Goal: Use online tool/utility: Utilize a website feature to perform a specific function

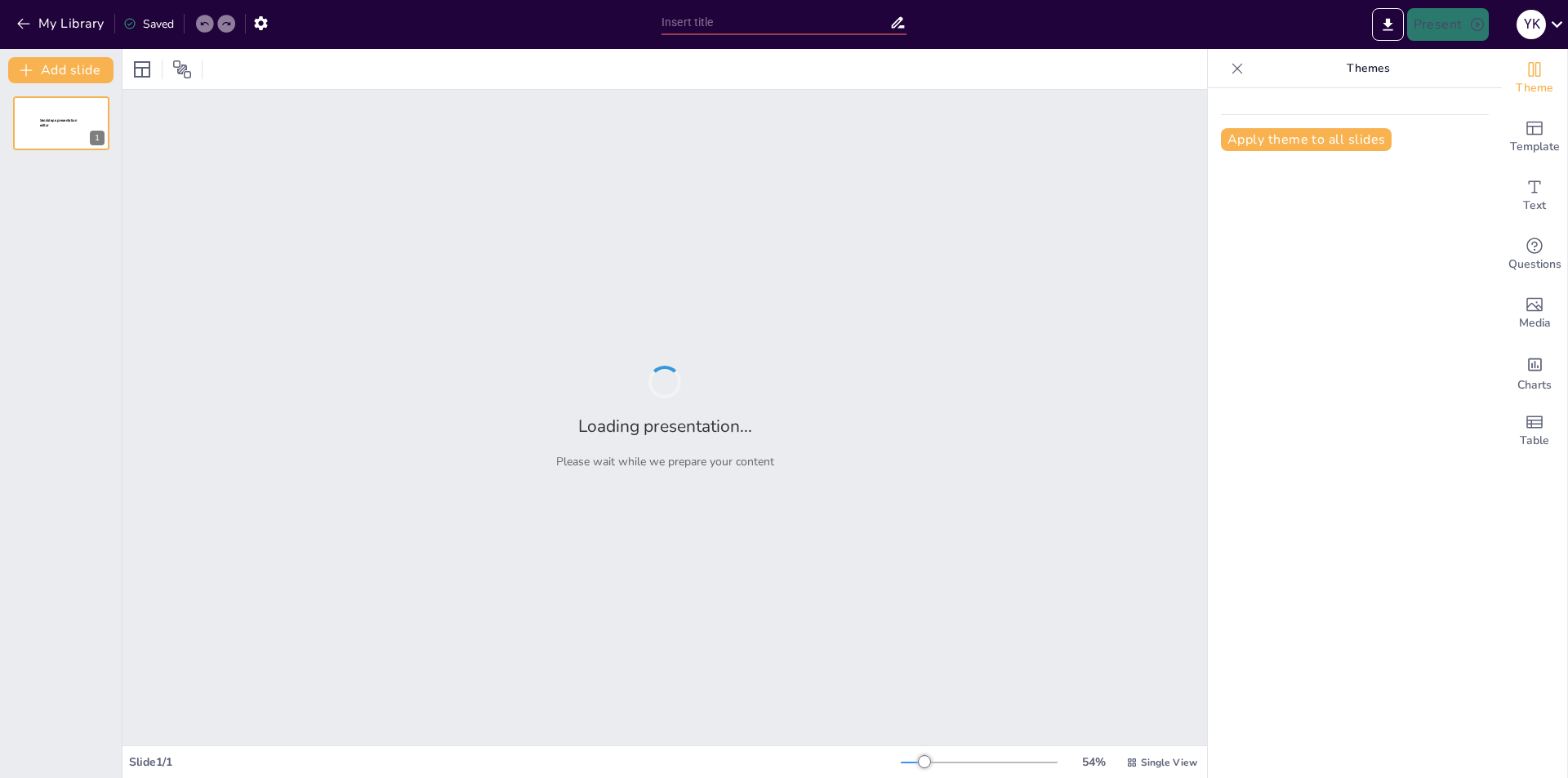
type input "Imported Consular-Services.pptx"
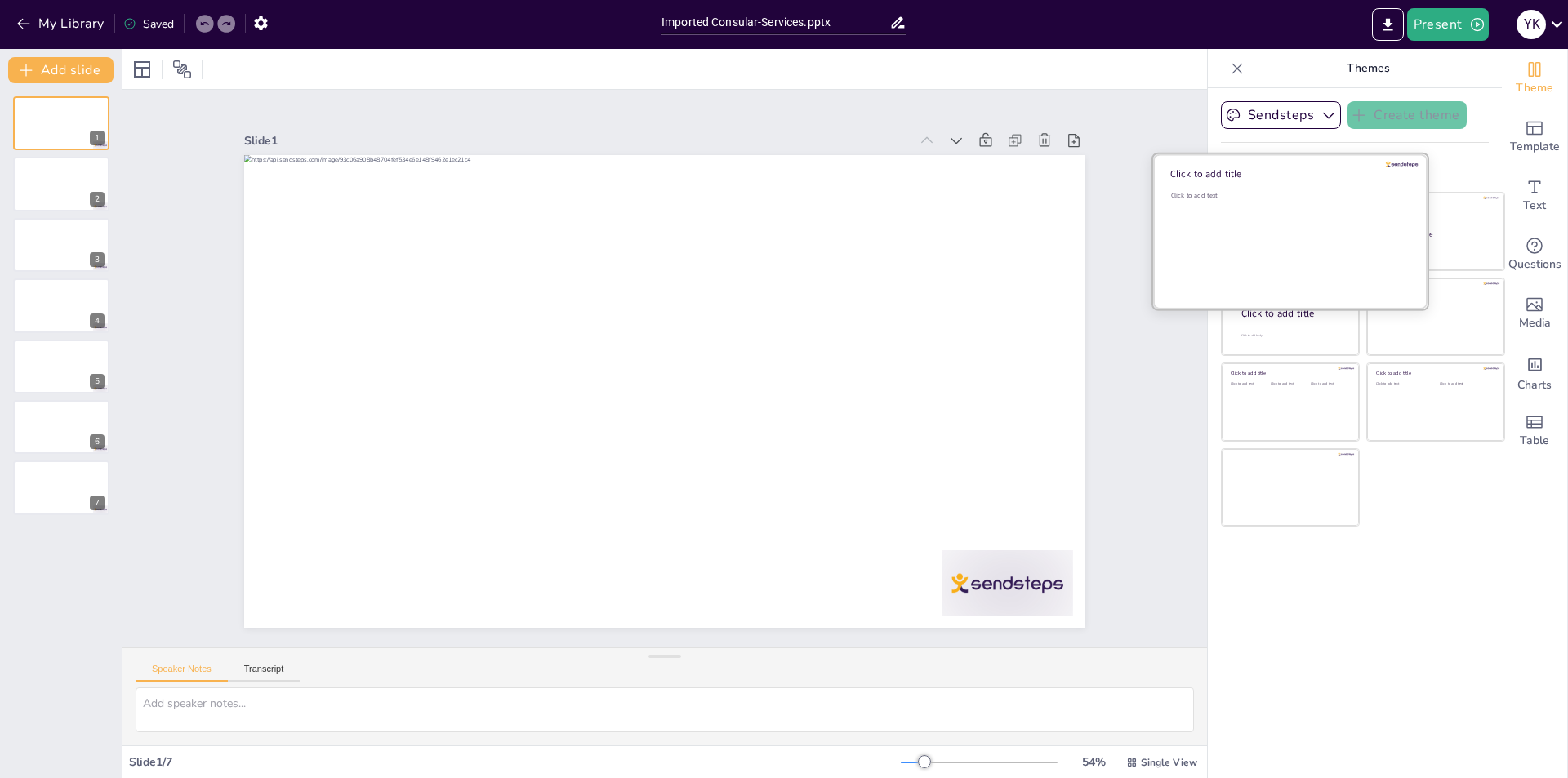
click at [1301, 229] on div "Click to add text" at bounding box center [1287, 242] width 233 height 101
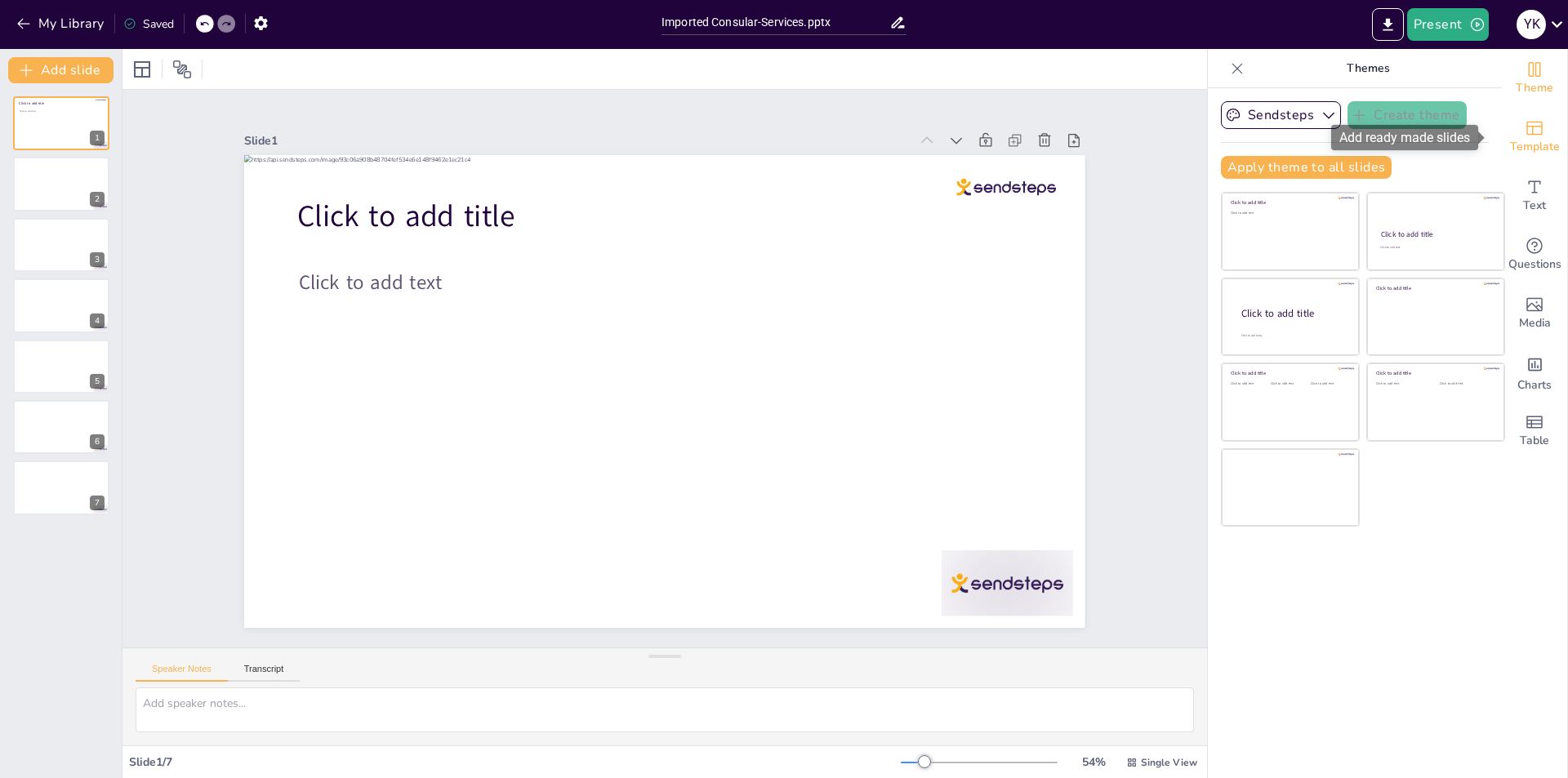
click at [1518, 138] on span "Template" at bounding box center [1535, 147] width 50 height 18
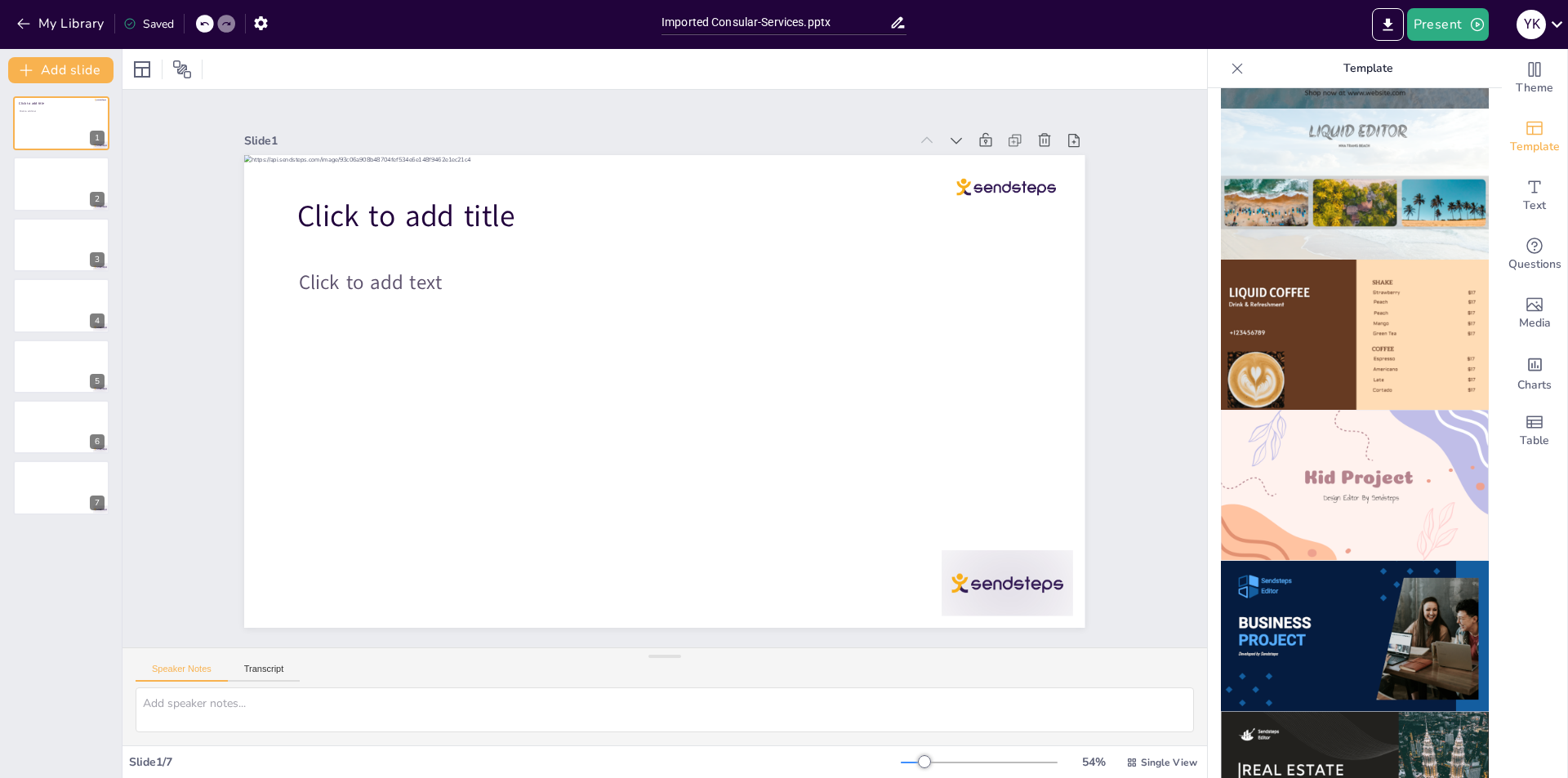
scroll to position [1384, 0]
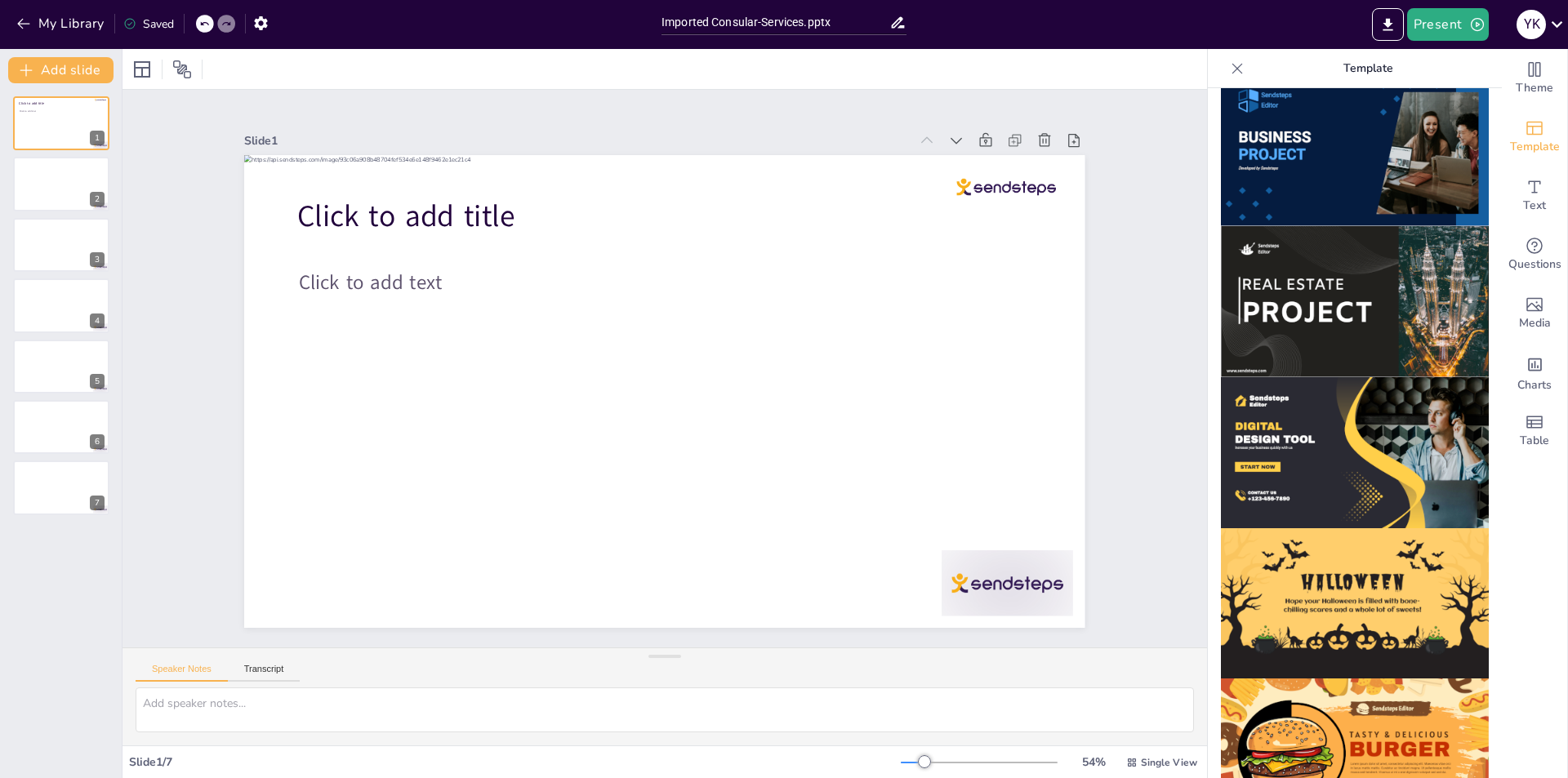
click at [1333, 430] on img at bounding box center [1355, 453] width 268 height 151
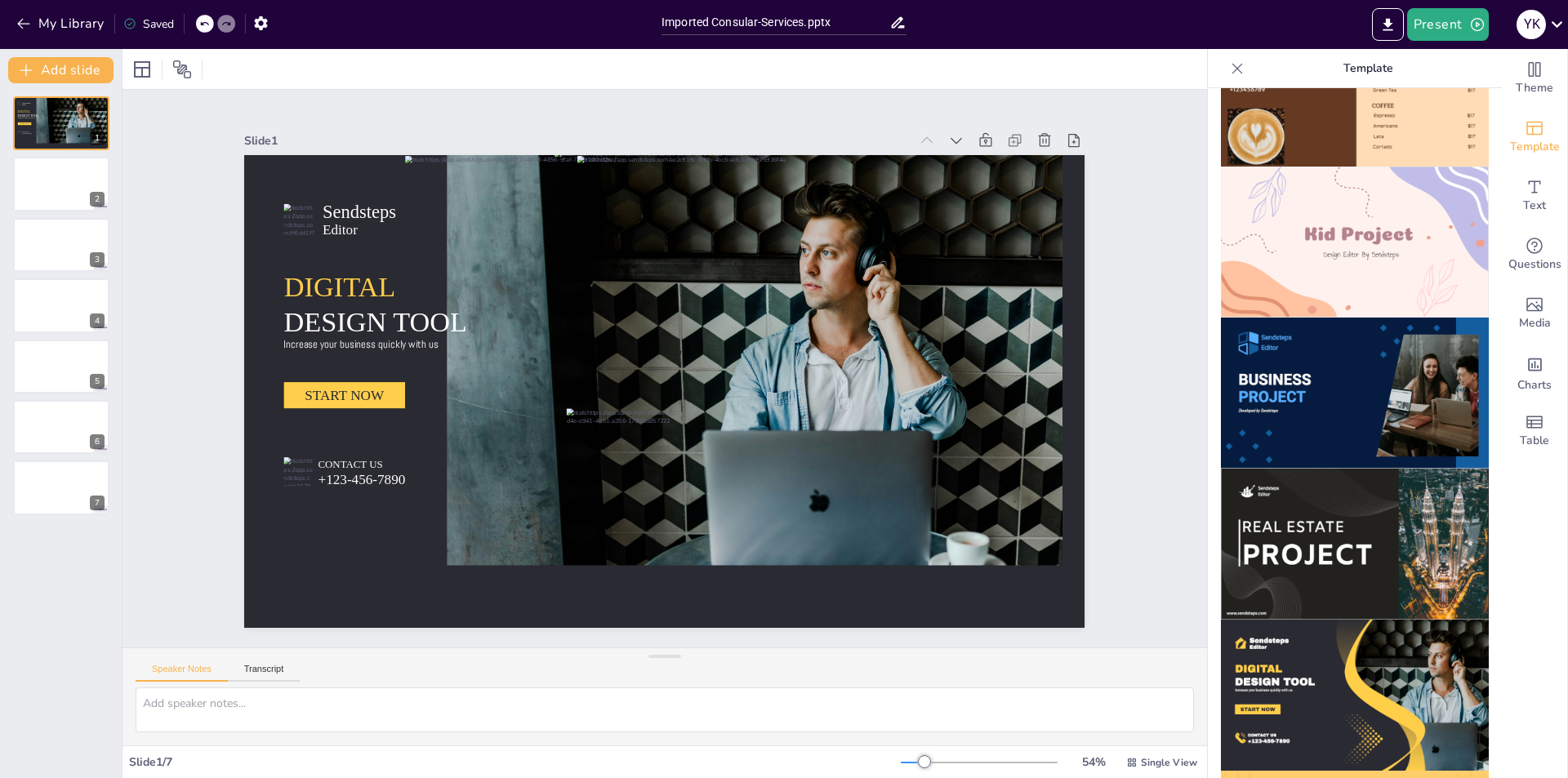
scroll to position [1139, 0]
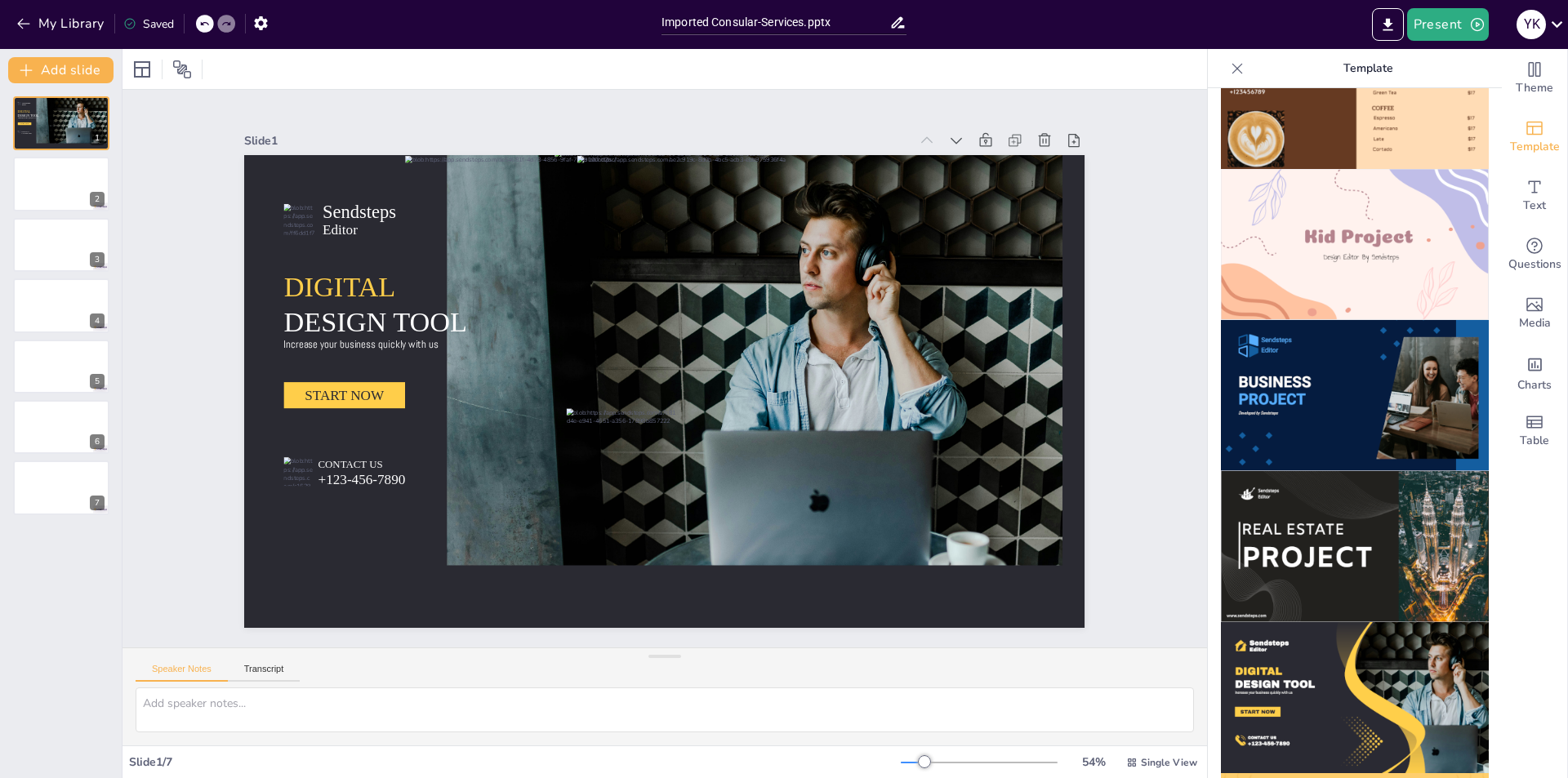
click at [1328, 471] on img at bounding box center [1355, 546] width 268 height 151
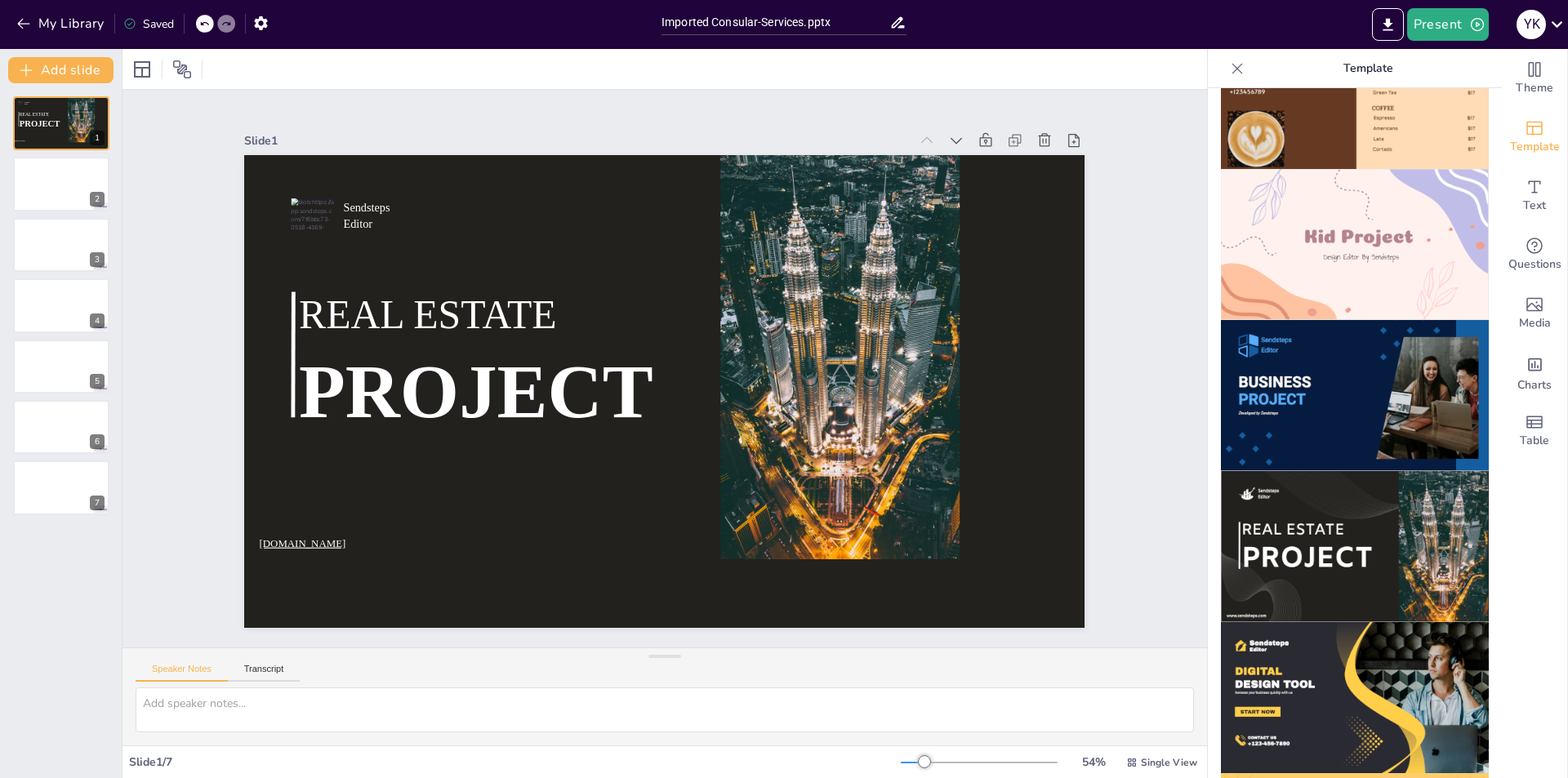
click at [1340, 365] on img at bounding box center [1355, 396] width 268 height 151
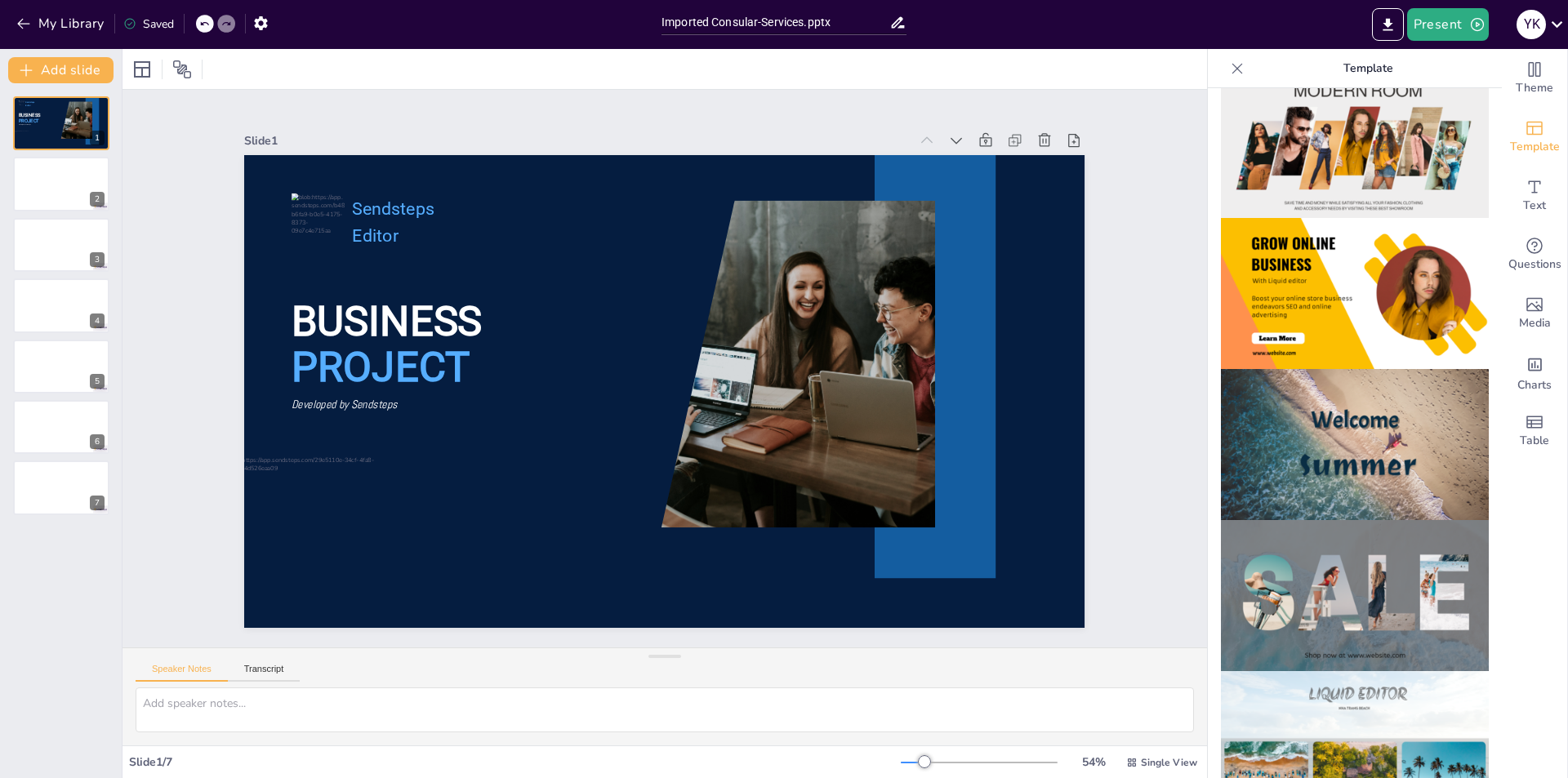
scroll to position [323, 0]
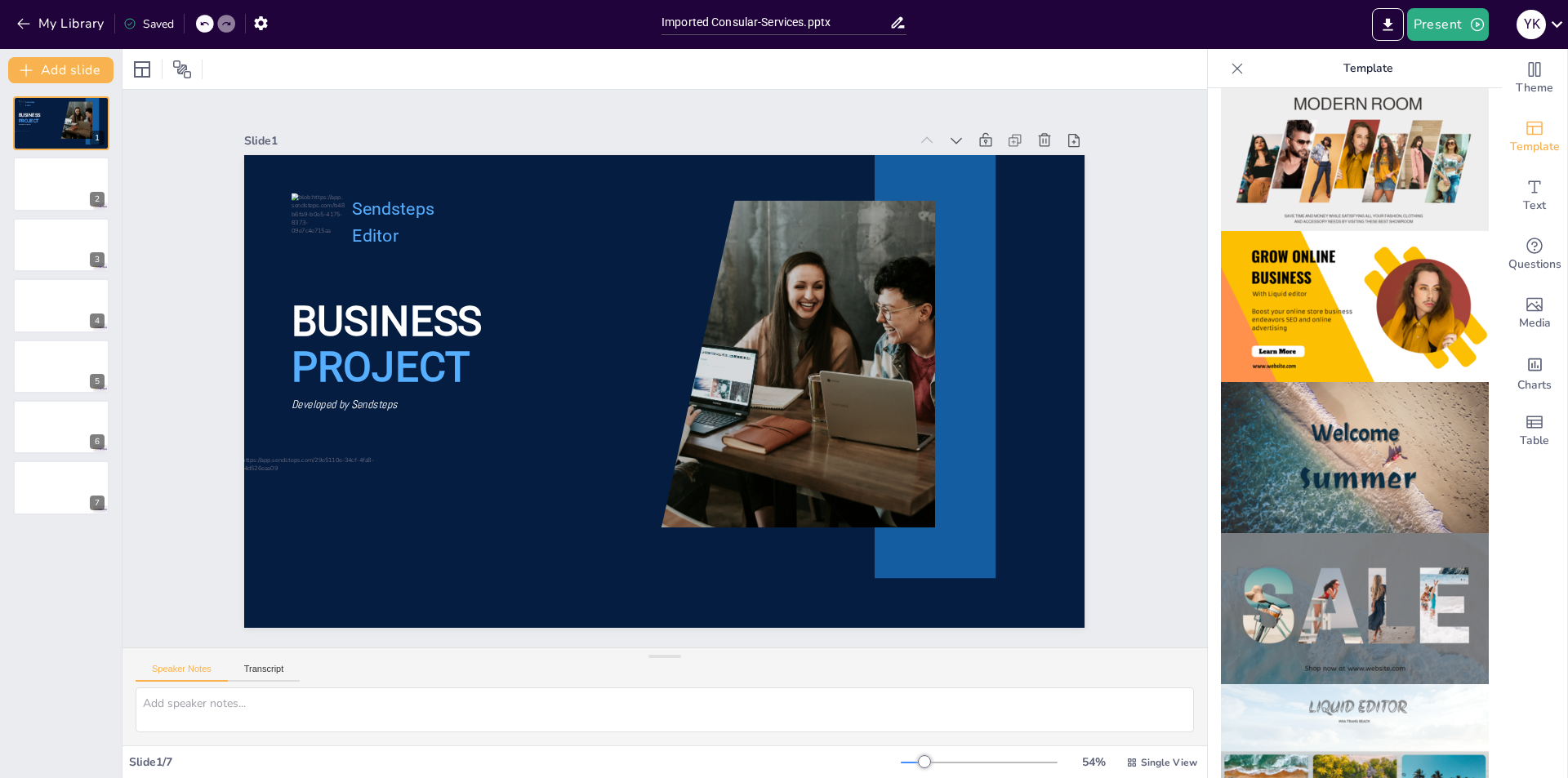
click at [1312, 341] on img at bounding box center [1355, 306] width 268 height 151
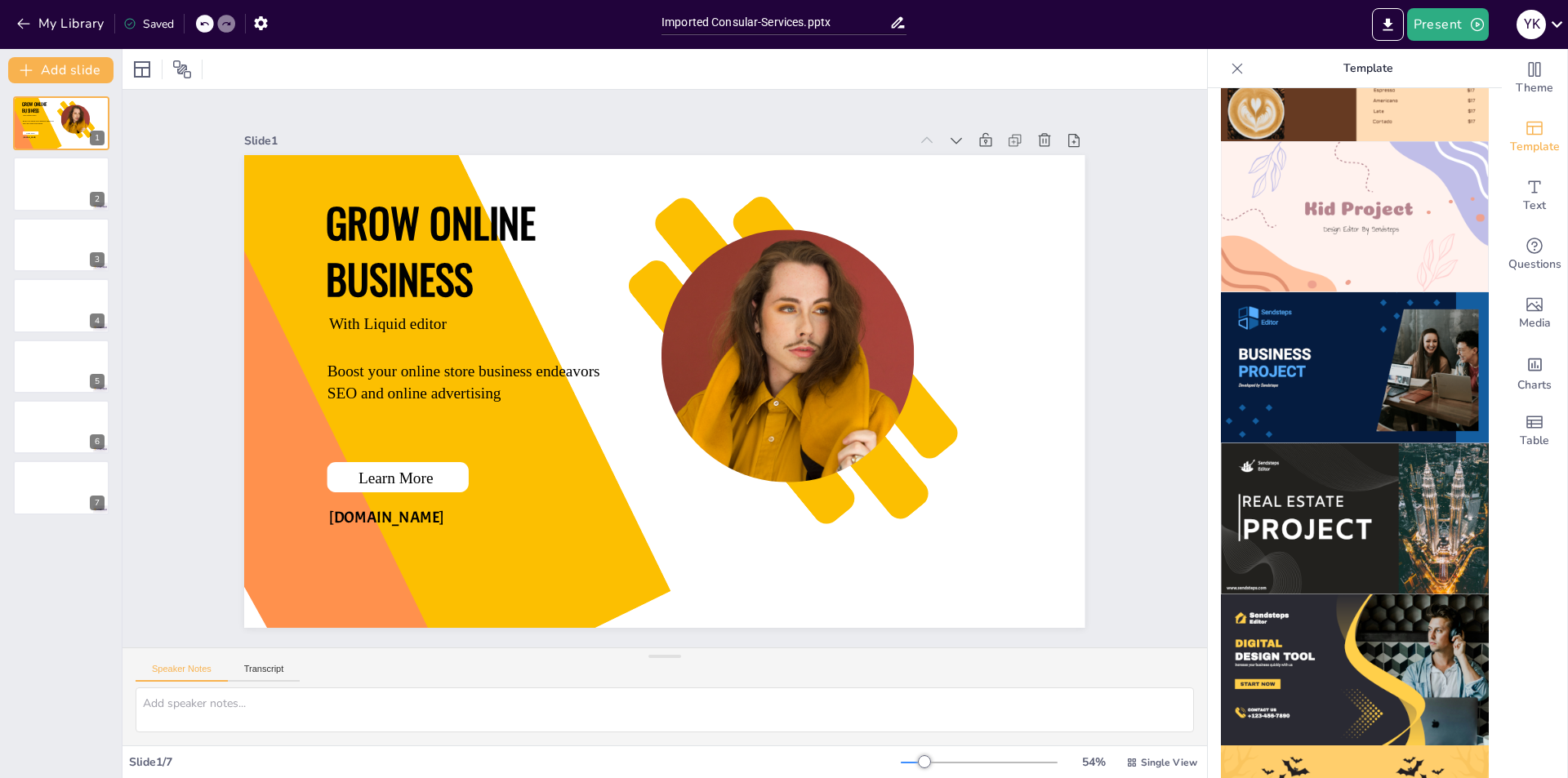
scroll to position [1224, 0]
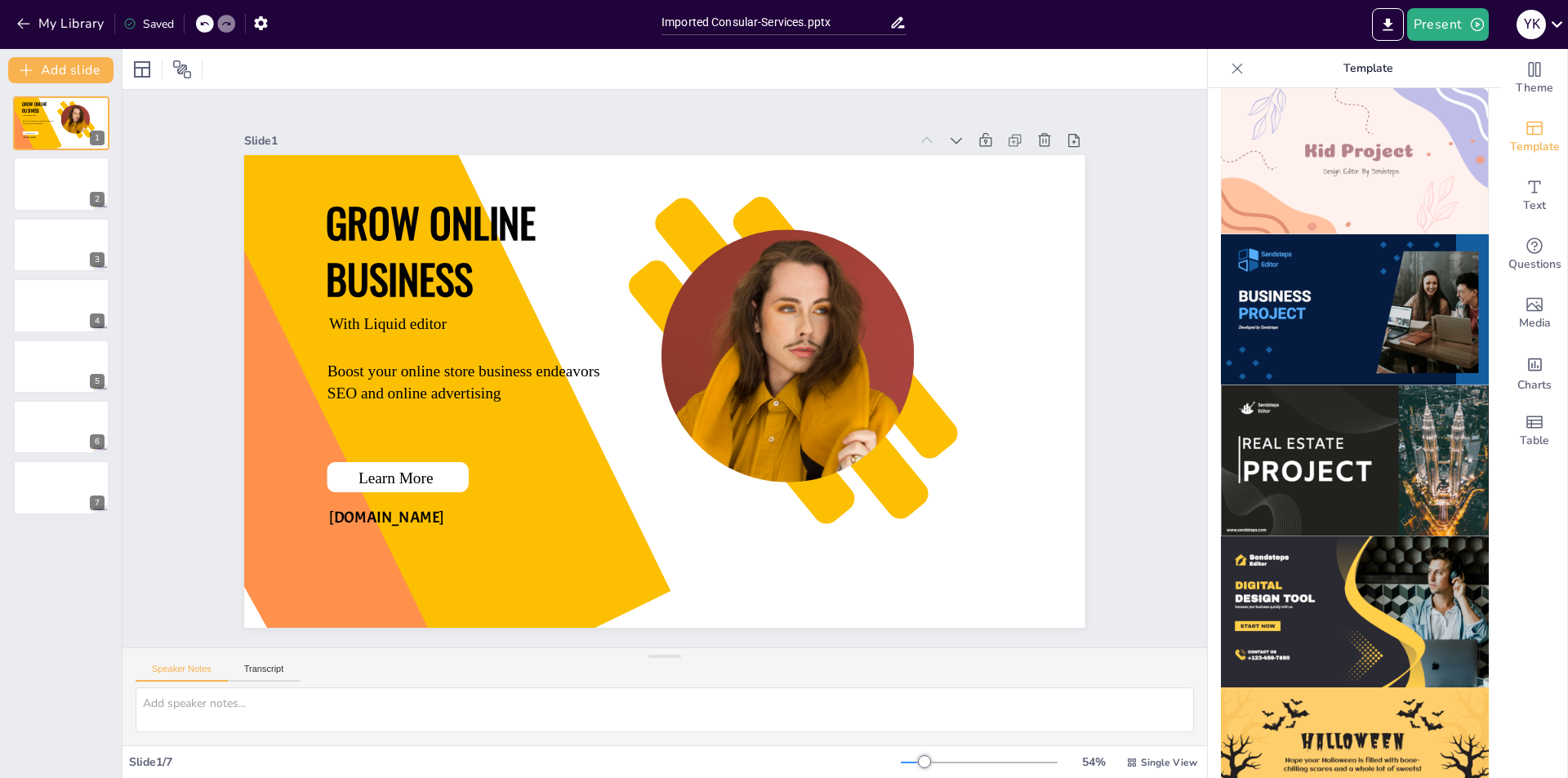
click at [1309, 294] on img at bounding box center [1355, 310] width 268 height 151
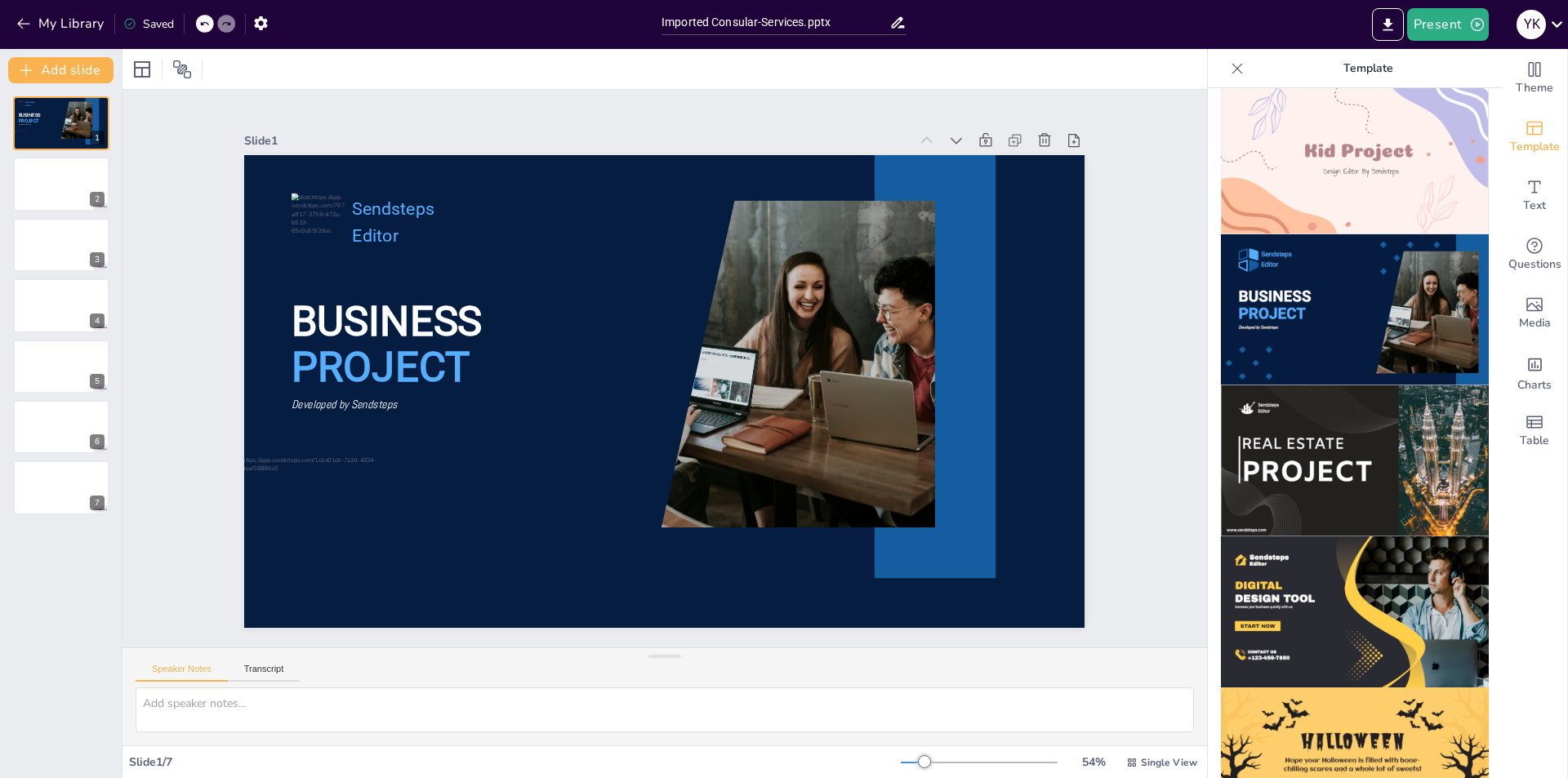
click at [1319, 414] on img at bounding box center [1355, 461] width 268 height 151
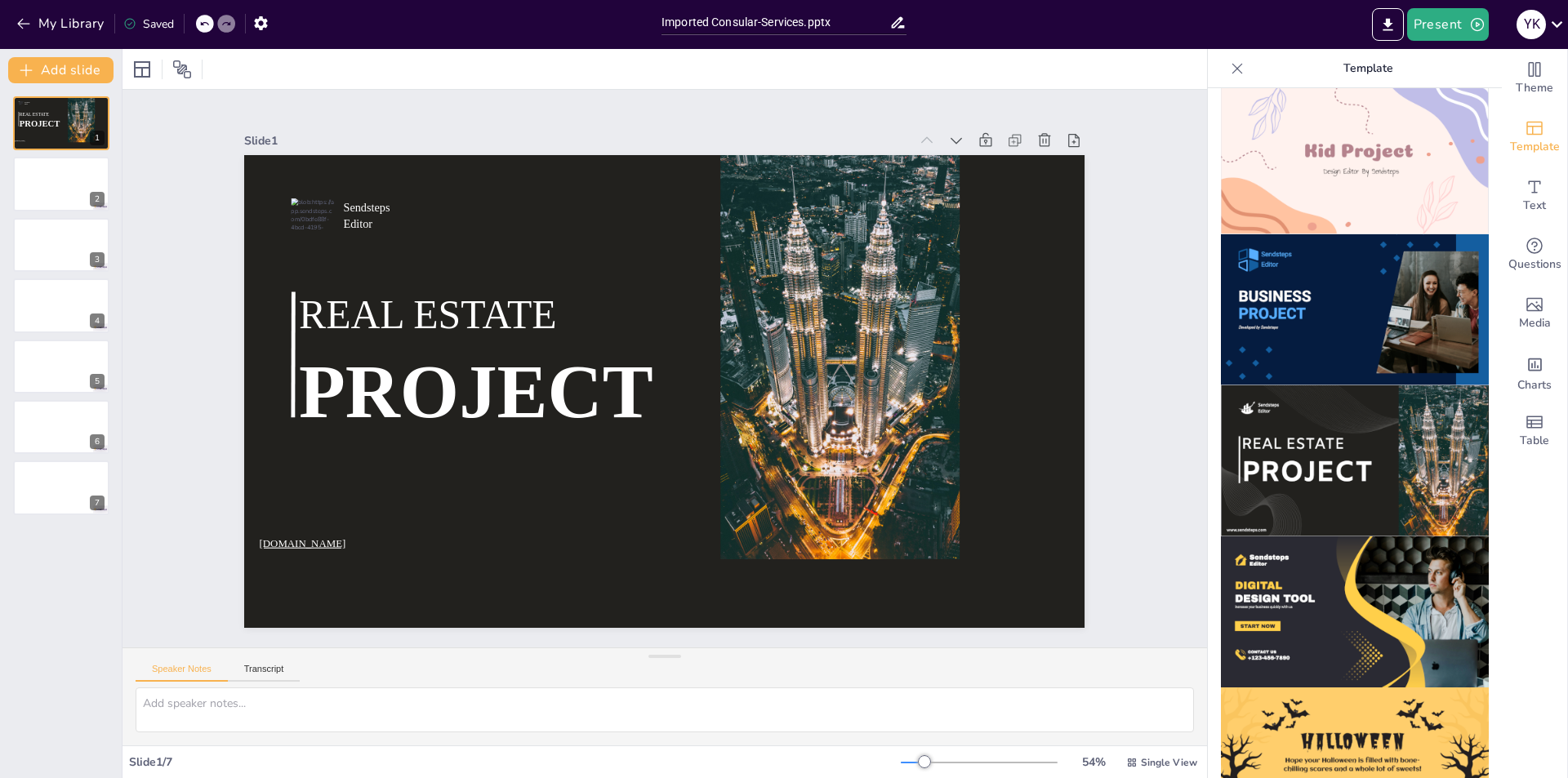
click at [1306, 536] on img at bounding box center [1355, 612] width 268 height 151
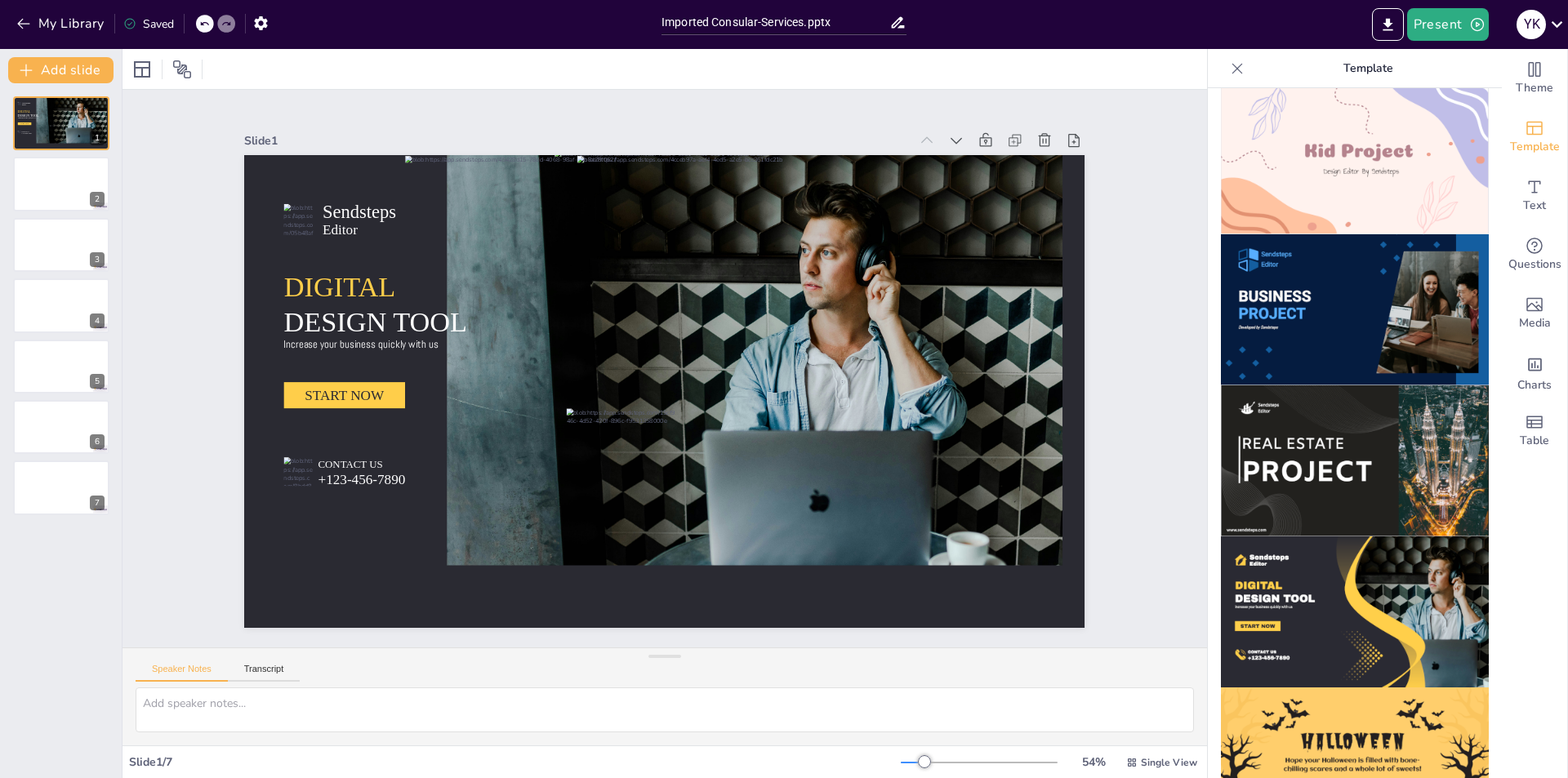
scroll to position [1384, 0]
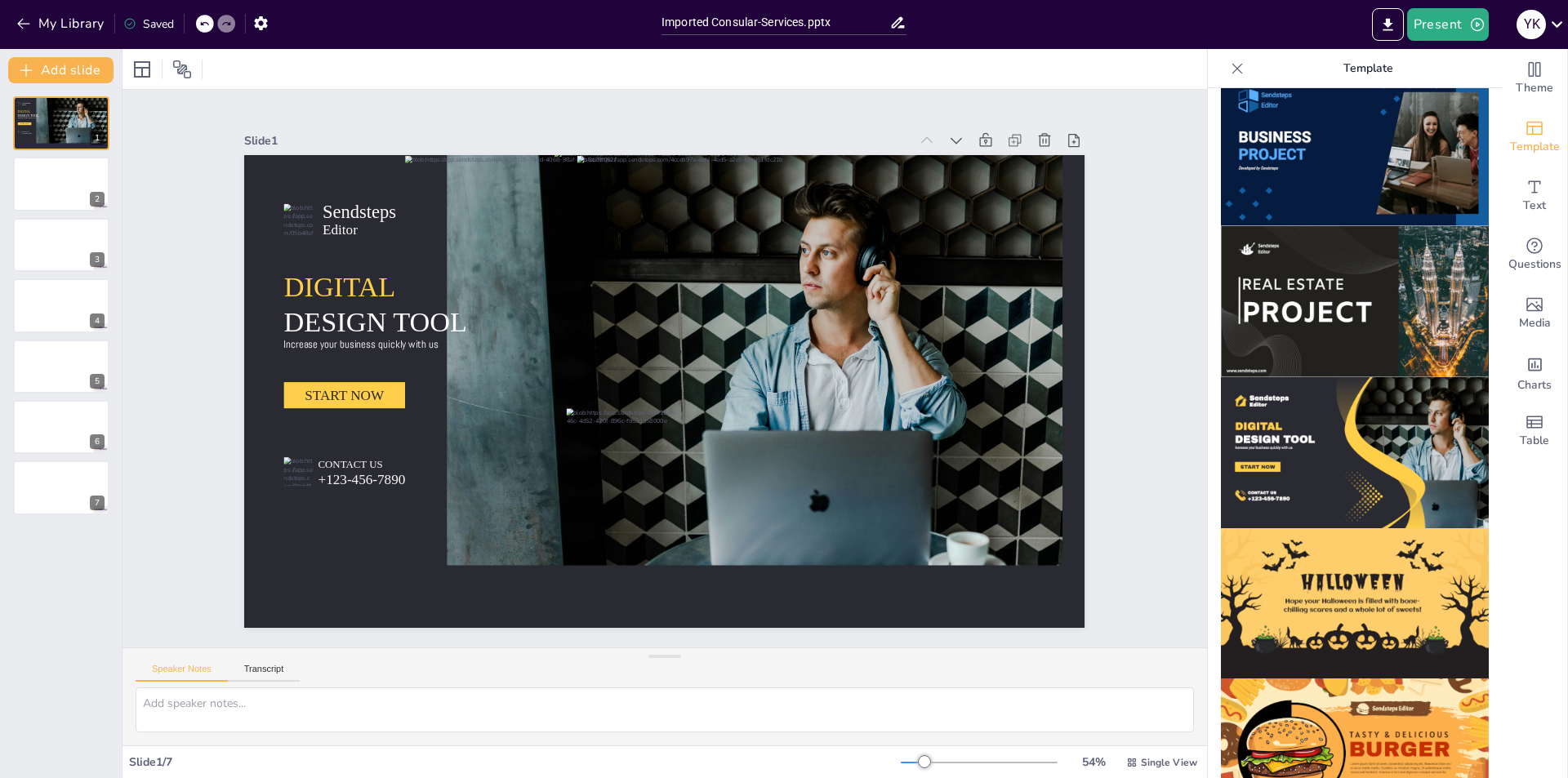
click at [1306, 528] on img at bounding box center [1355, 603] width 268 height 151
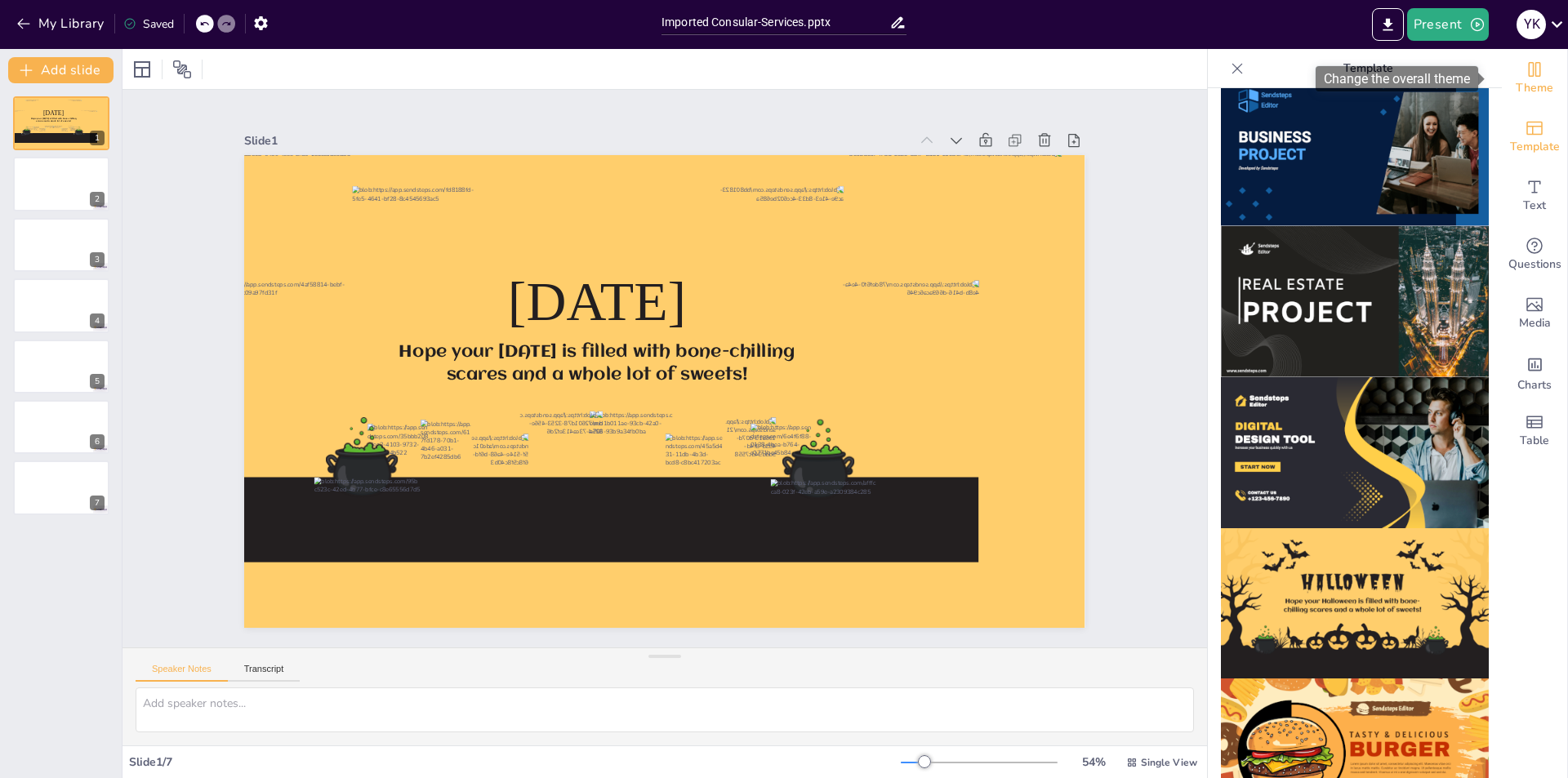
click at [1516, 89] on span "Theme" at bounding box center [1534, 89] width 37 height 18
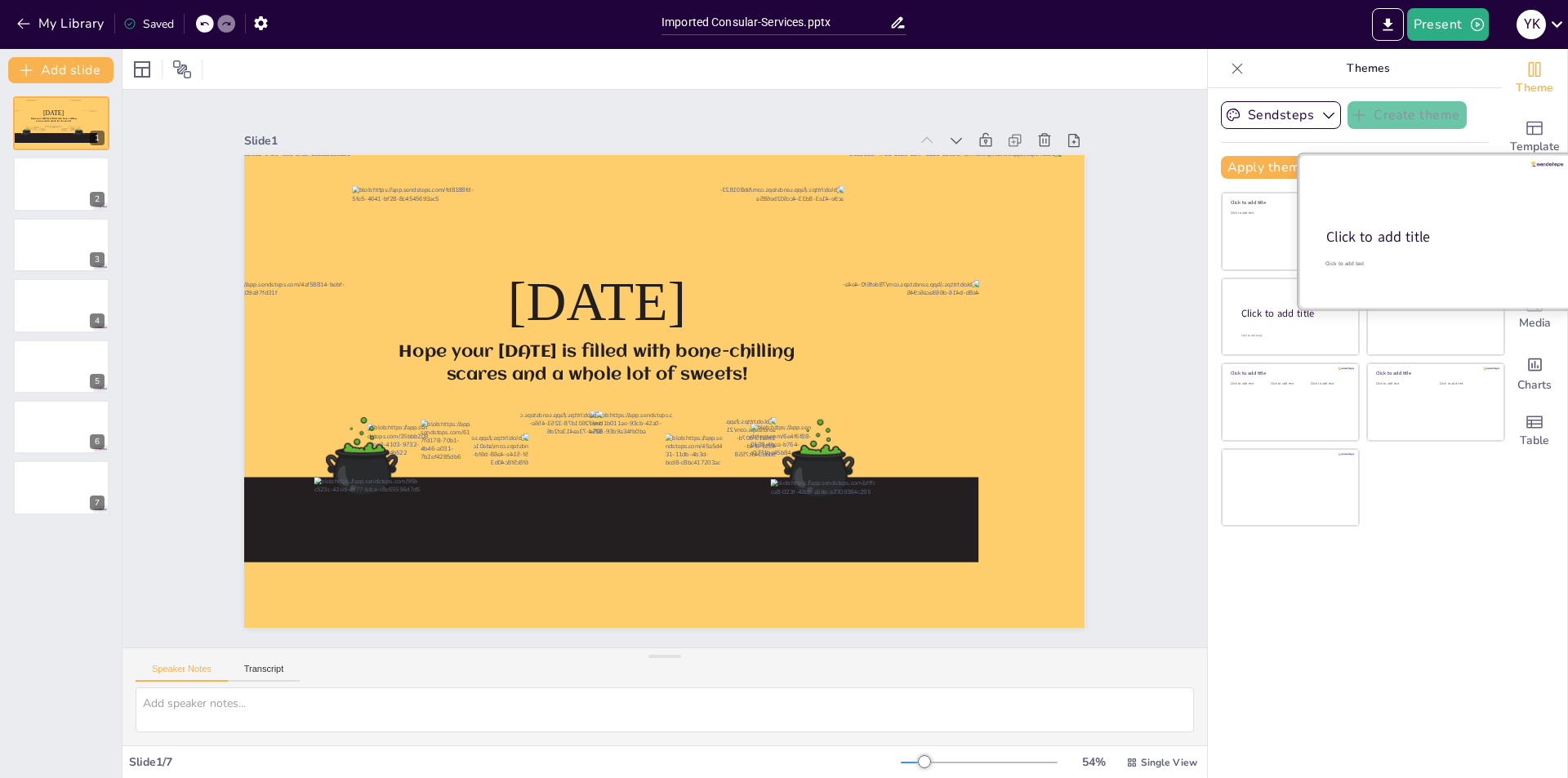
click at [1383, 282] on div at bounding box center [1435, 231] width 274 height 154
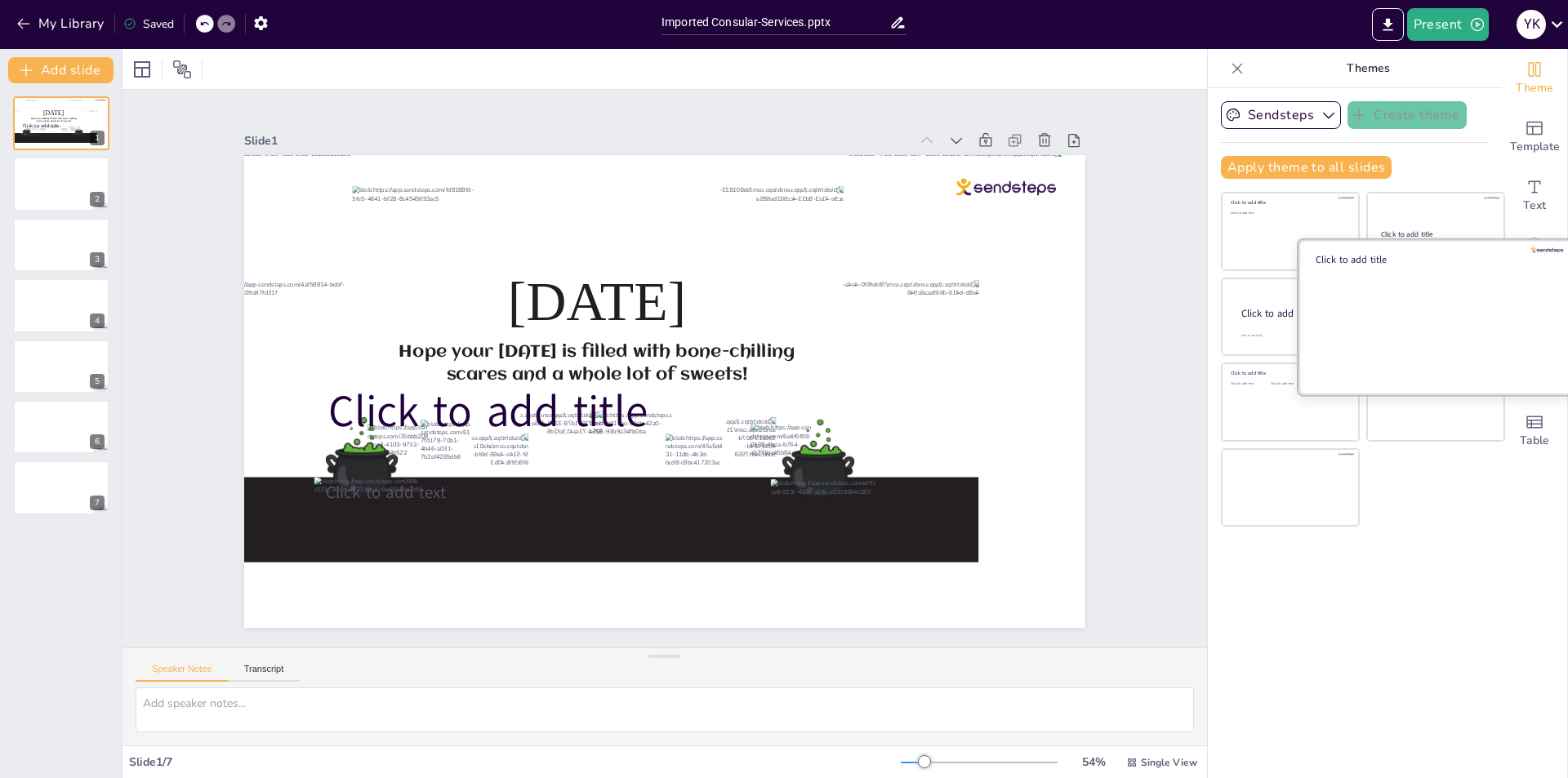
click at [1411, 334] on div at bounding box center [1435, 316] width 274 height 154
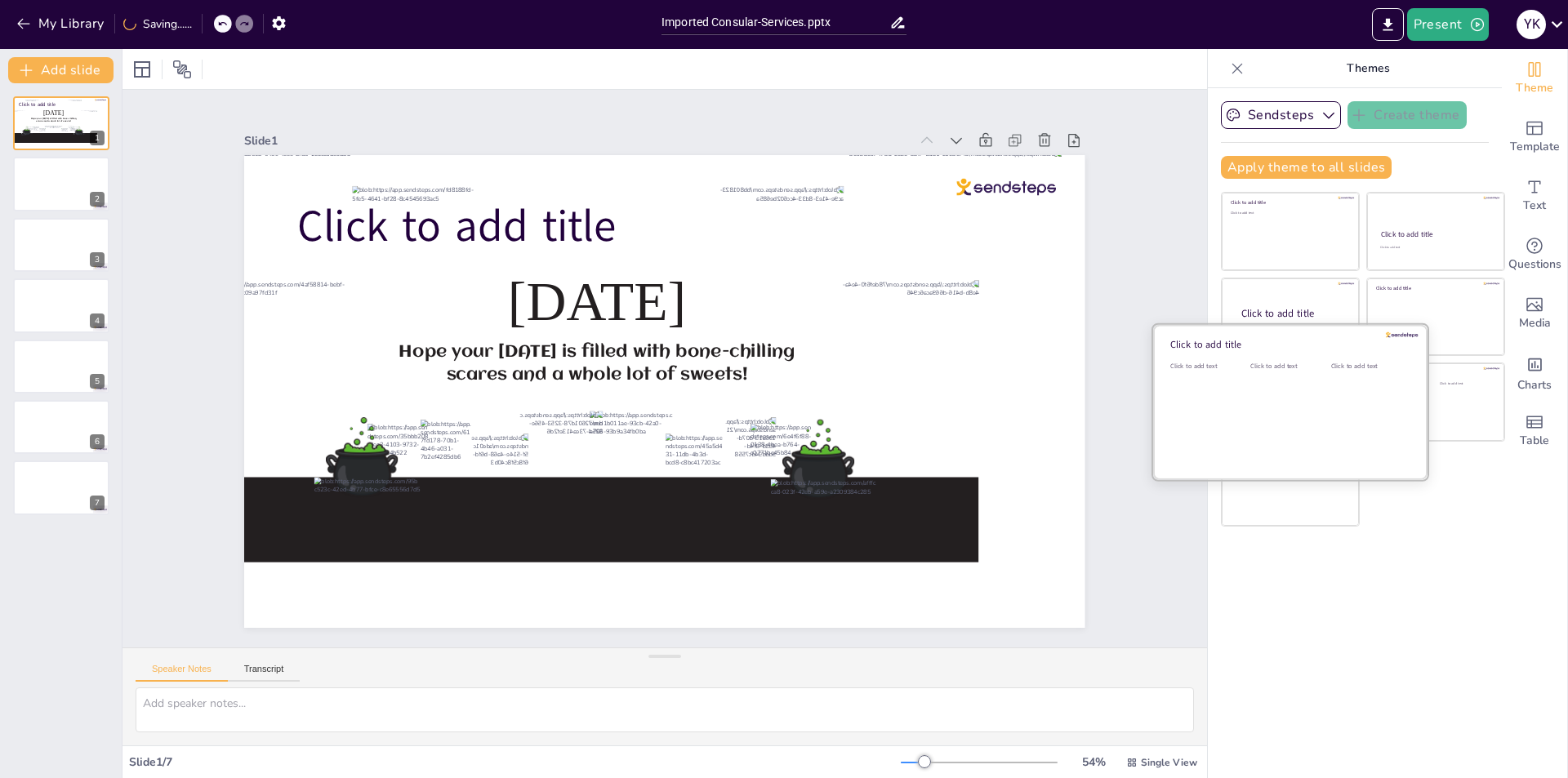
click at [1265, 358] on div at bounding box center [1290, 402] width 274 height 154
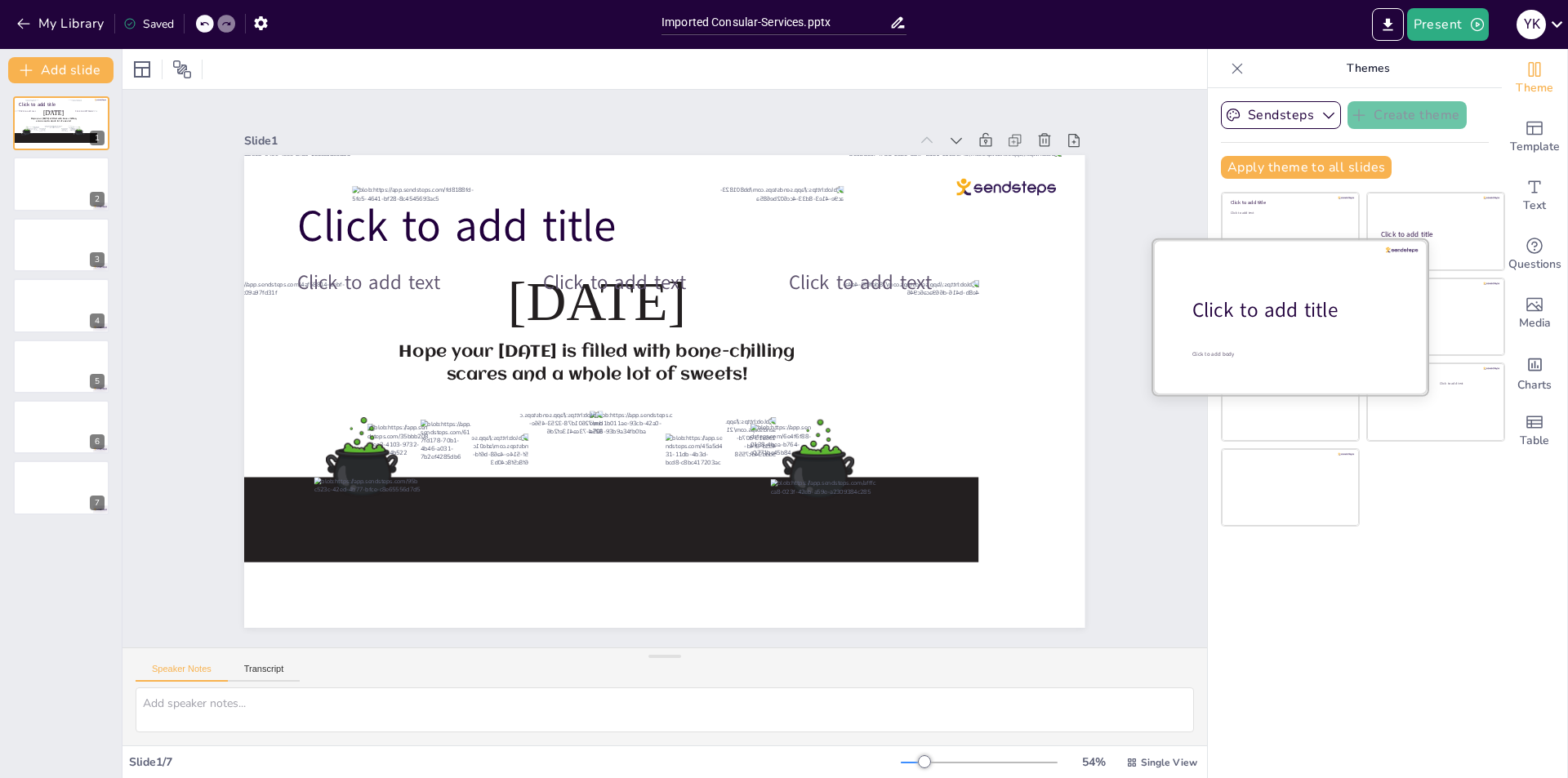
click at [1274, 308] on div "Click to add title" at bounding box center [1296, 310] width 209 height 28
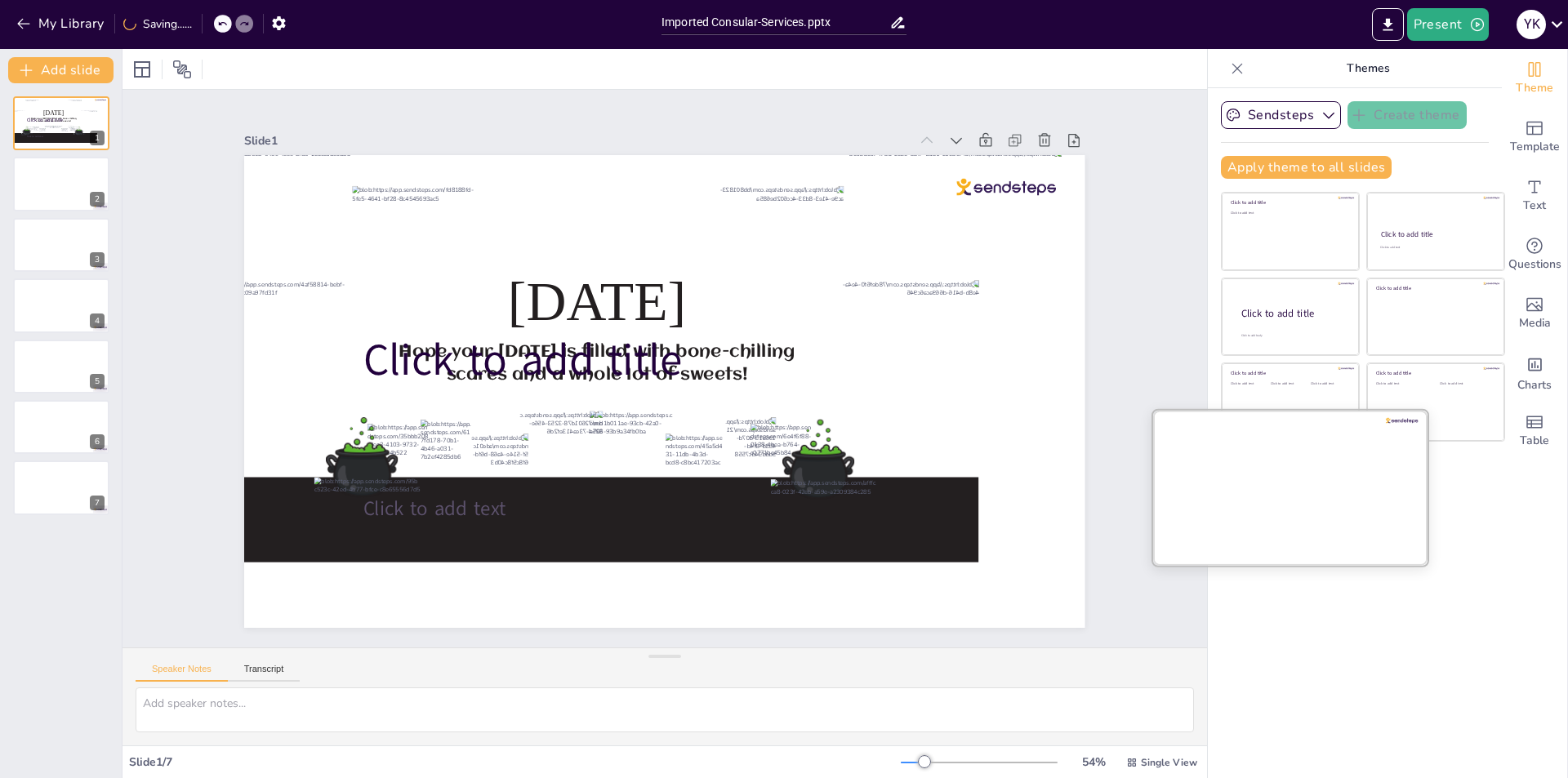
click at [1277, 449] on div at bounding box center [1290, 487] width 274 height 154
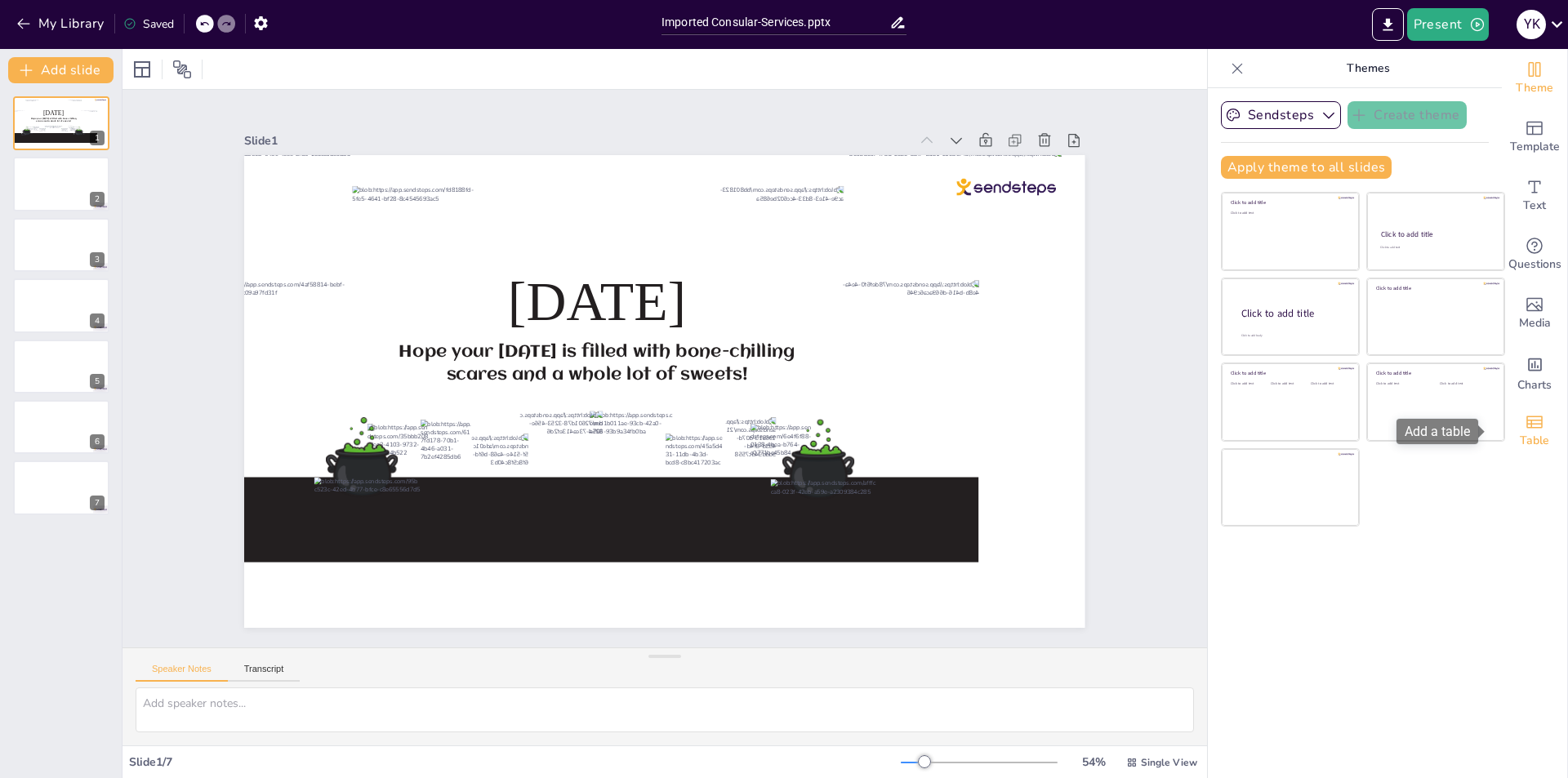
click at [1522, 446] on span "Table" at bounding box center [1535, 441] width 30 height 18
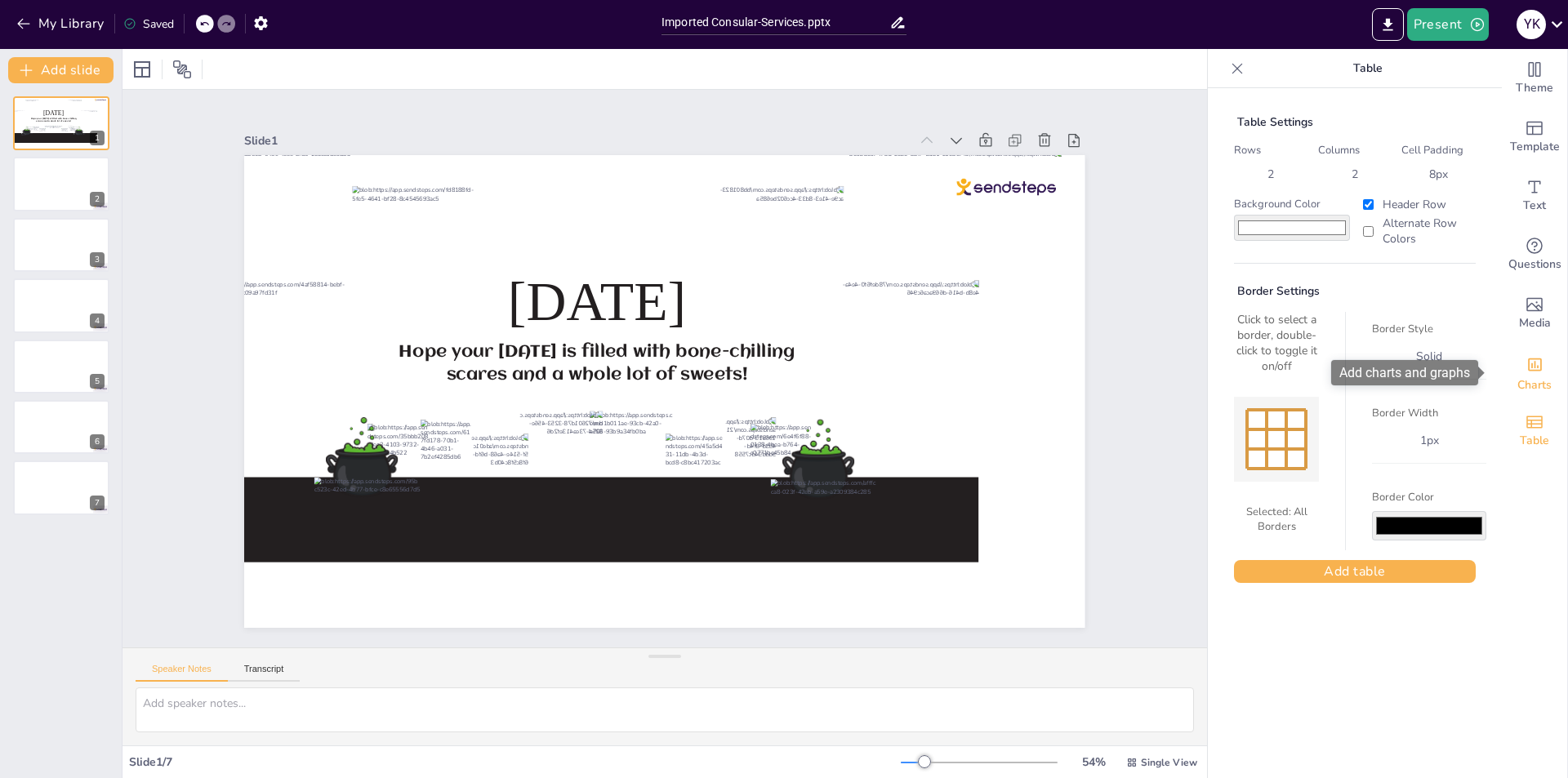
click at [1526, 374] on div "Add charts and graphs" at bounding box center [1534, 363] width 17 height 26
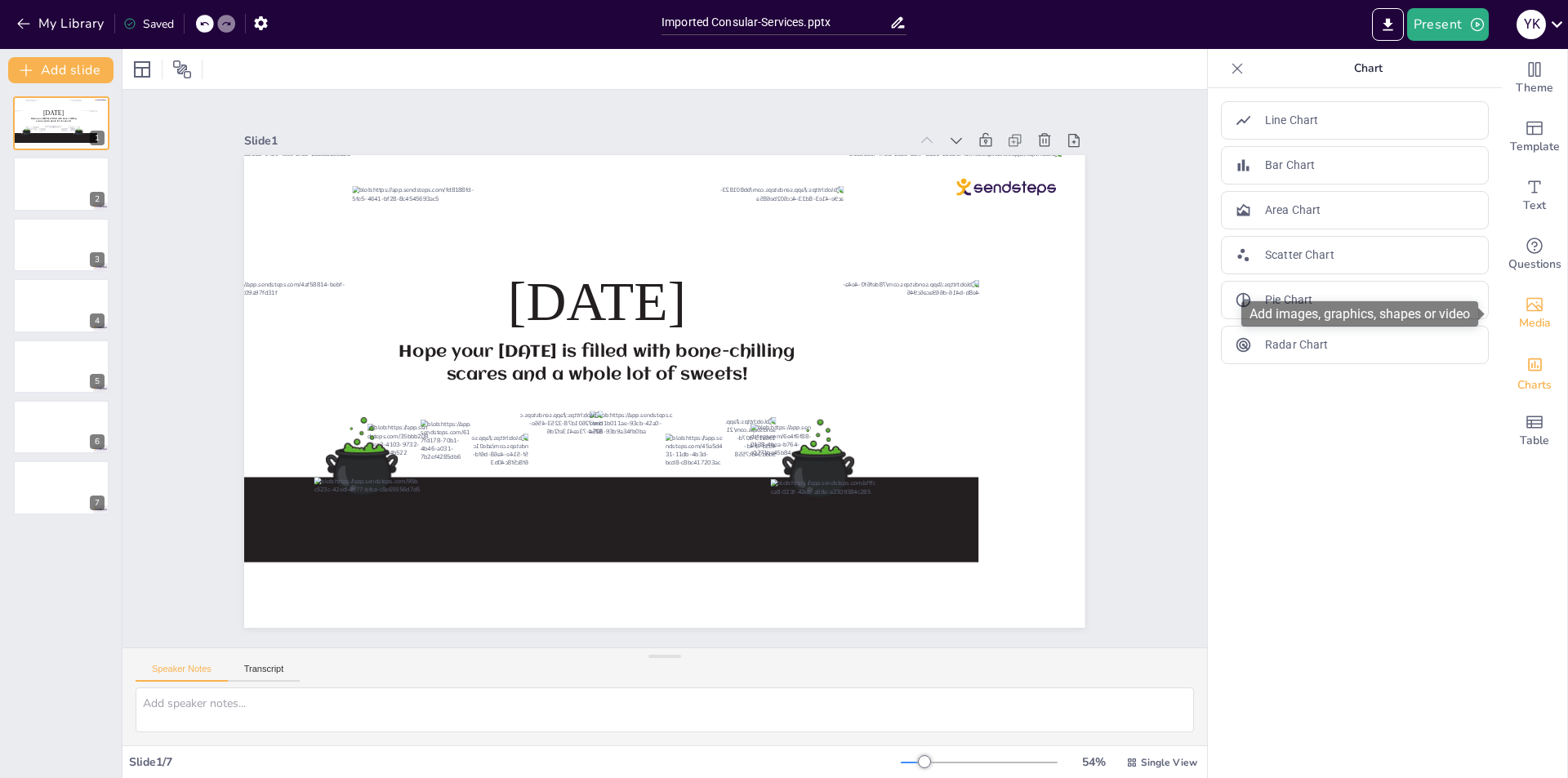
click at [1531, 300] on icon "Add images, graphics, shapes or video" at bounding box center [1534, 305] width 20 height 20
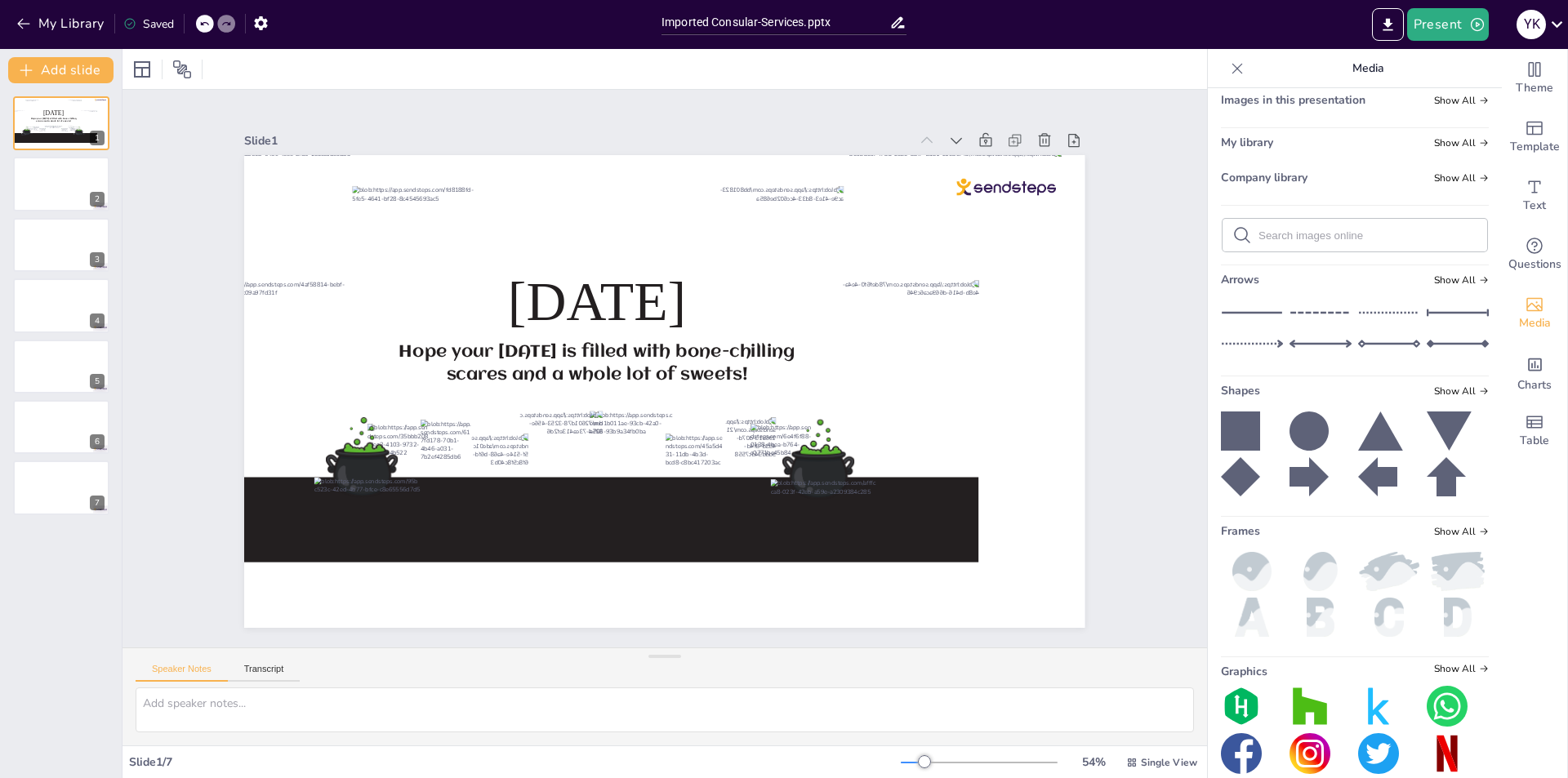
scroll to position [0, 0]
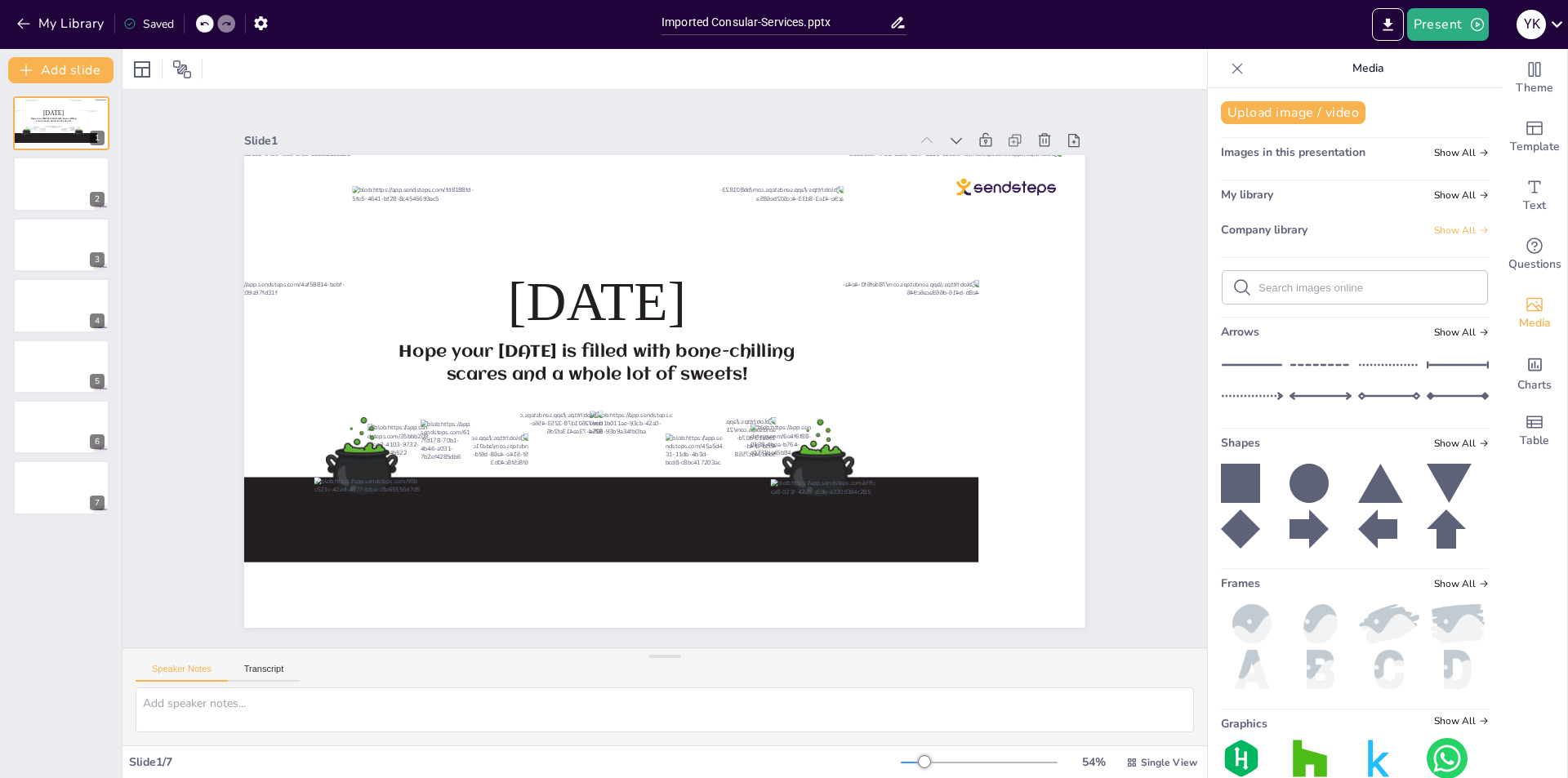
click at [1434, 228] on span "Show All" at bounding box center [1461, 230] width 55 height 12
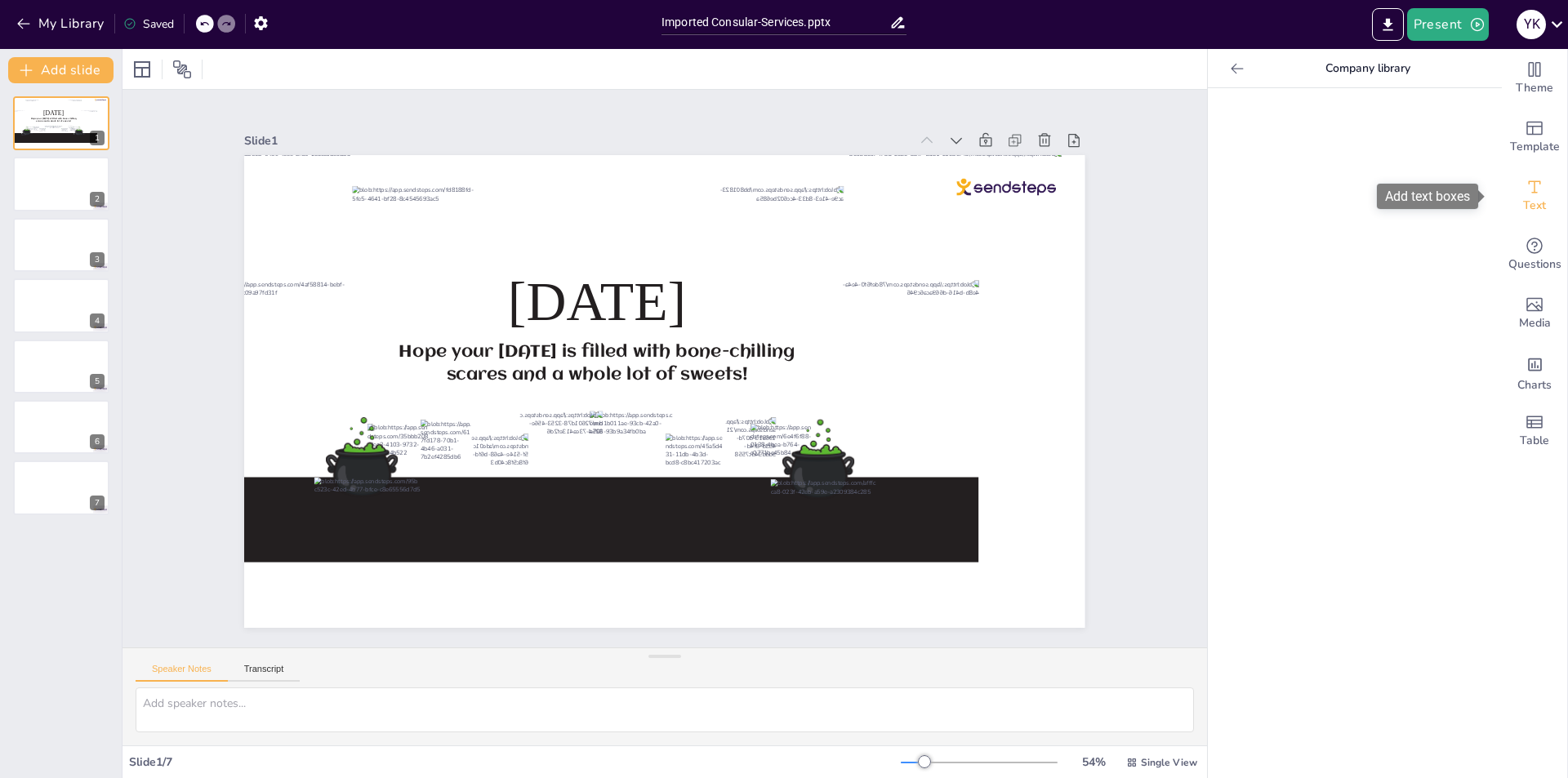
click at [1508, 194] on div "Text" at bounding box center [1534, 195] width 65 height 59
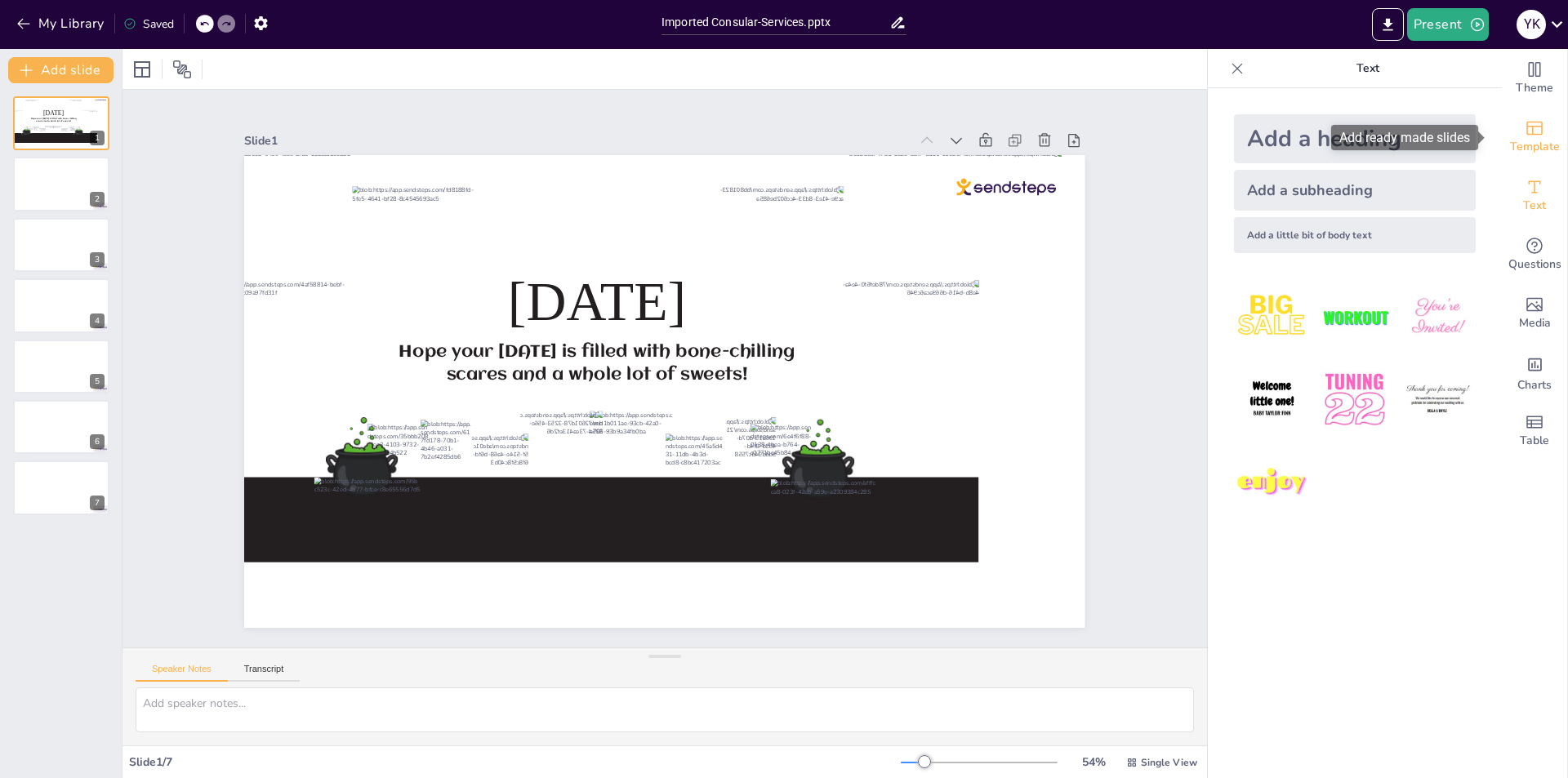
click at [1524, 137] on icon "Add ready made slides" at bounding box center [1534, 128] width 20 height 20
